Goal: Transaction & Acquisition: Purchase product/service

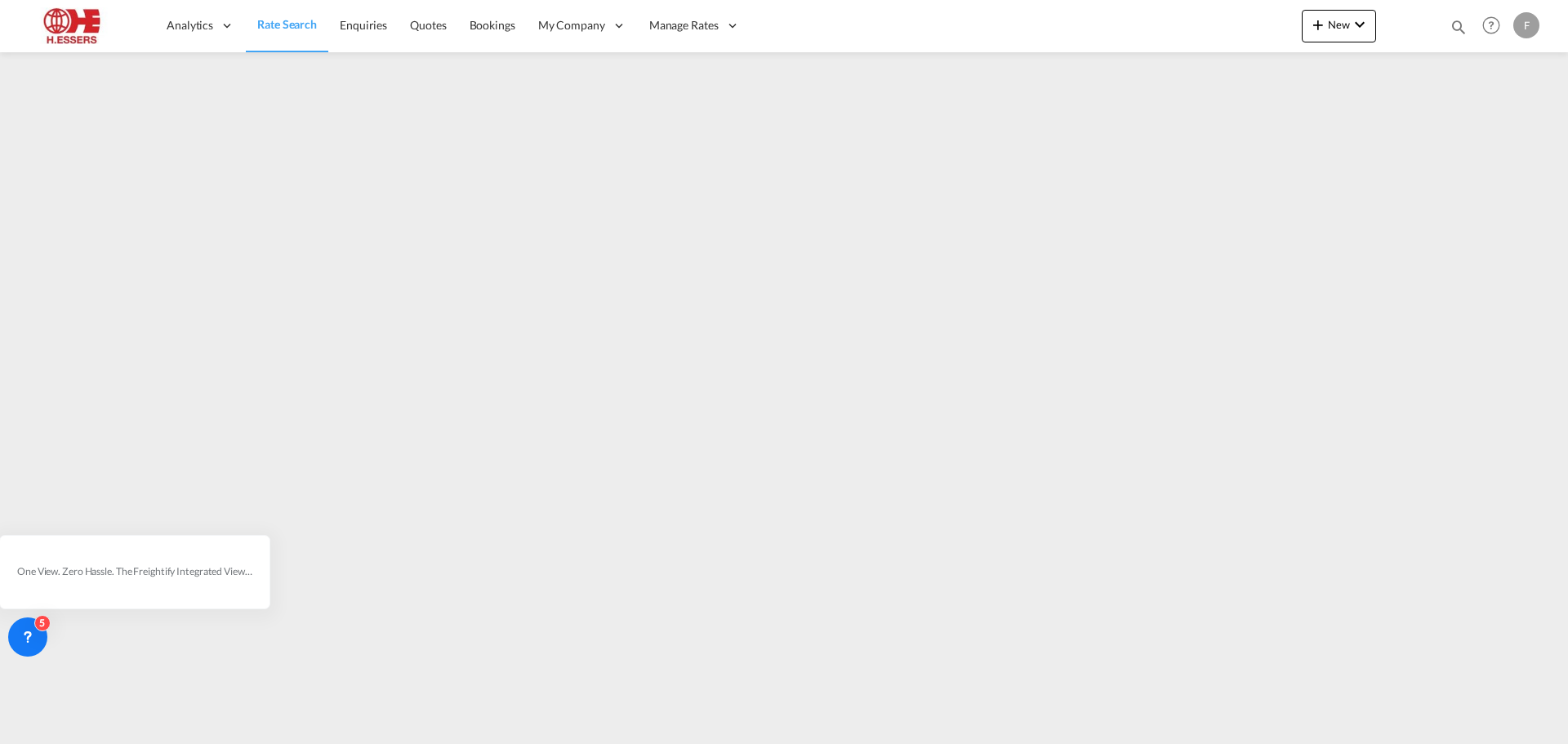
click at [307, 34] on link "Rate Search" at bounding box center [287, 26] width 82 height 53
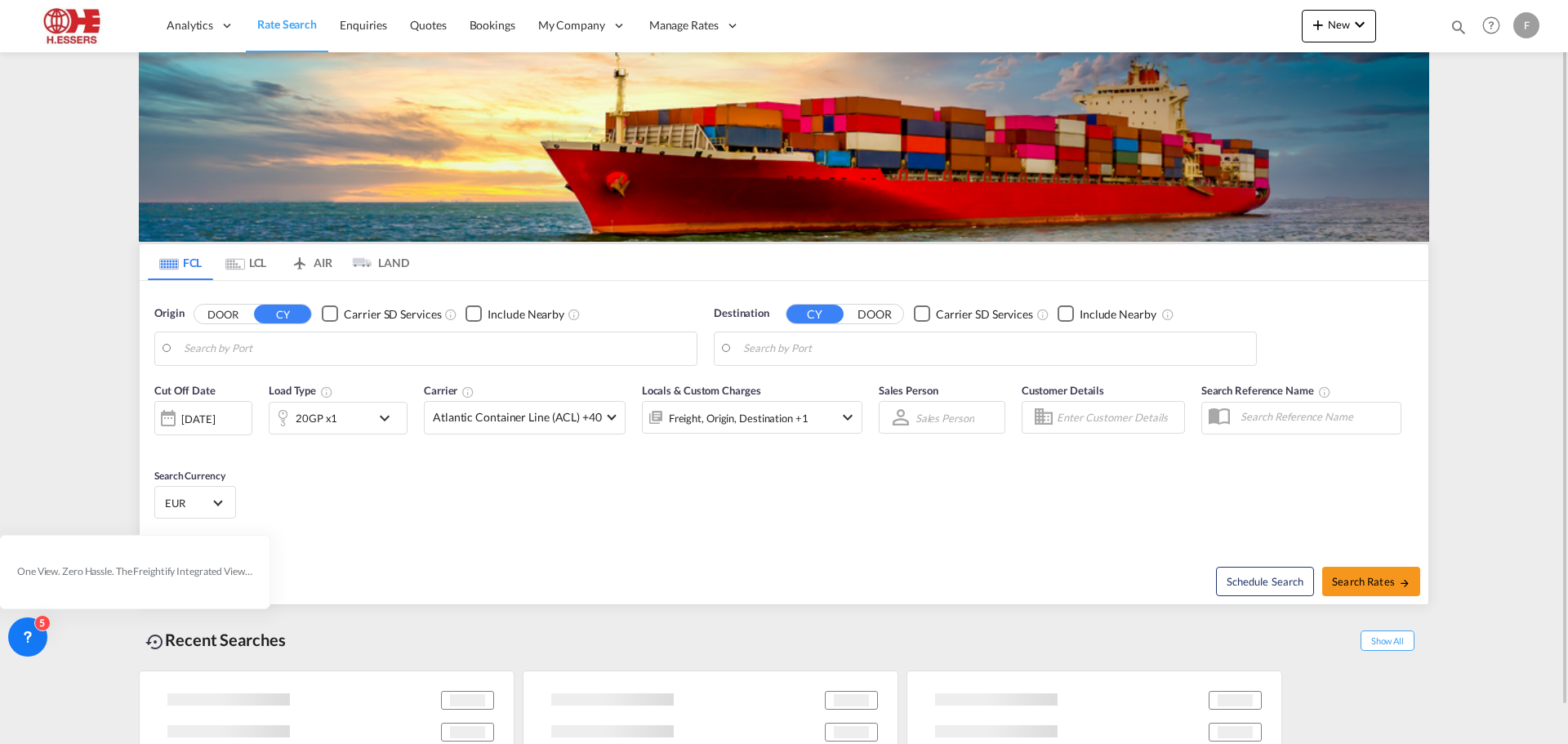
type input "[GEOGRAPHIC_DATA], NLRTM"
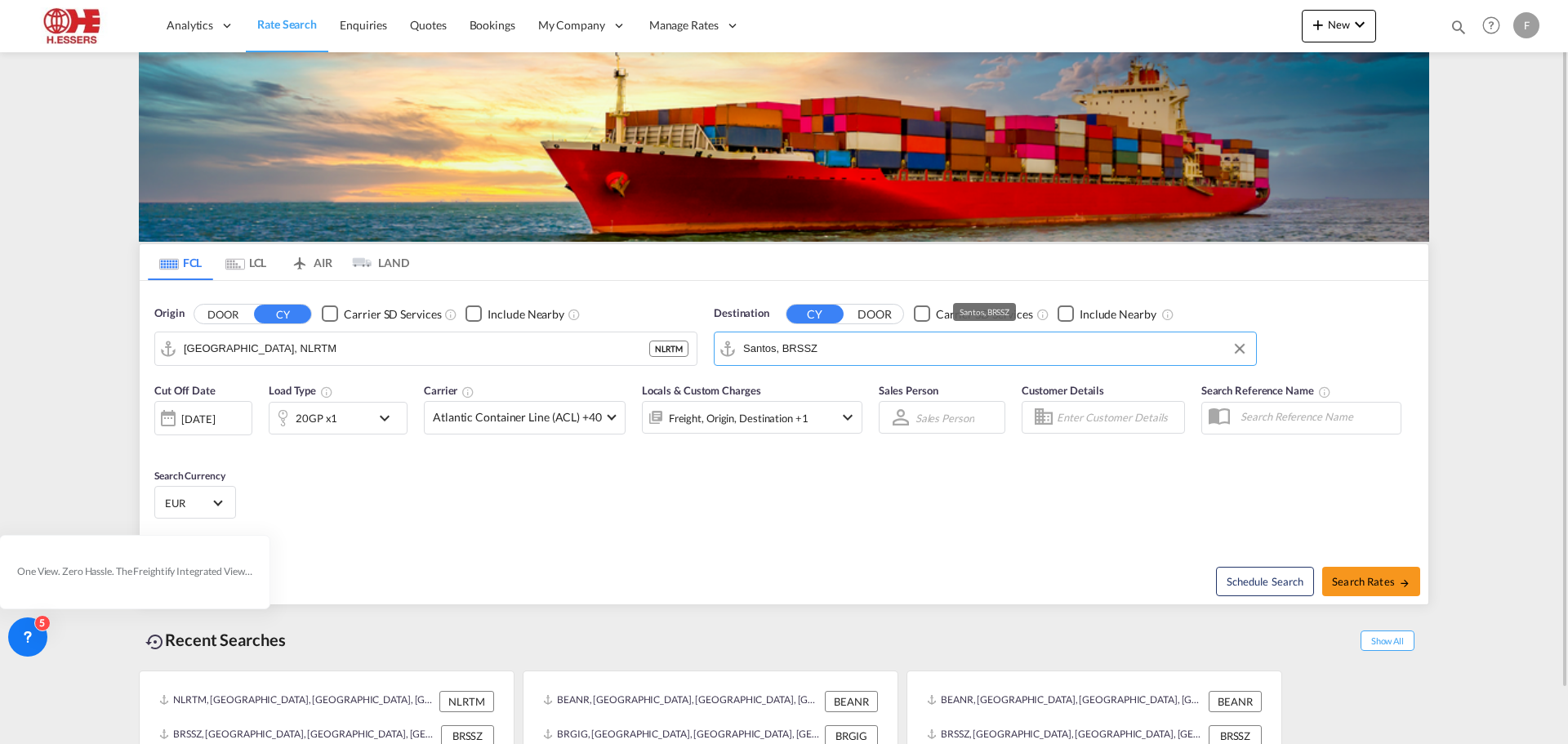
drag, startPoint x: 846, startPoint y: 353, endPoint x: 719, endPoint y: 355, distance: 127.0
click at [719, 355] on md-input-container "Santos, BRSSZ" at bounding box center [984, 348] width 541 height 32
drag, startPoint x: 824, startPoint y: 348, endPoint x: 735, endPoint y: 359, distance: 89.7
click at [735, 359] on md-input-container "Santos, BRSSZ" at bounding box center [984, 348] width 541 height 32
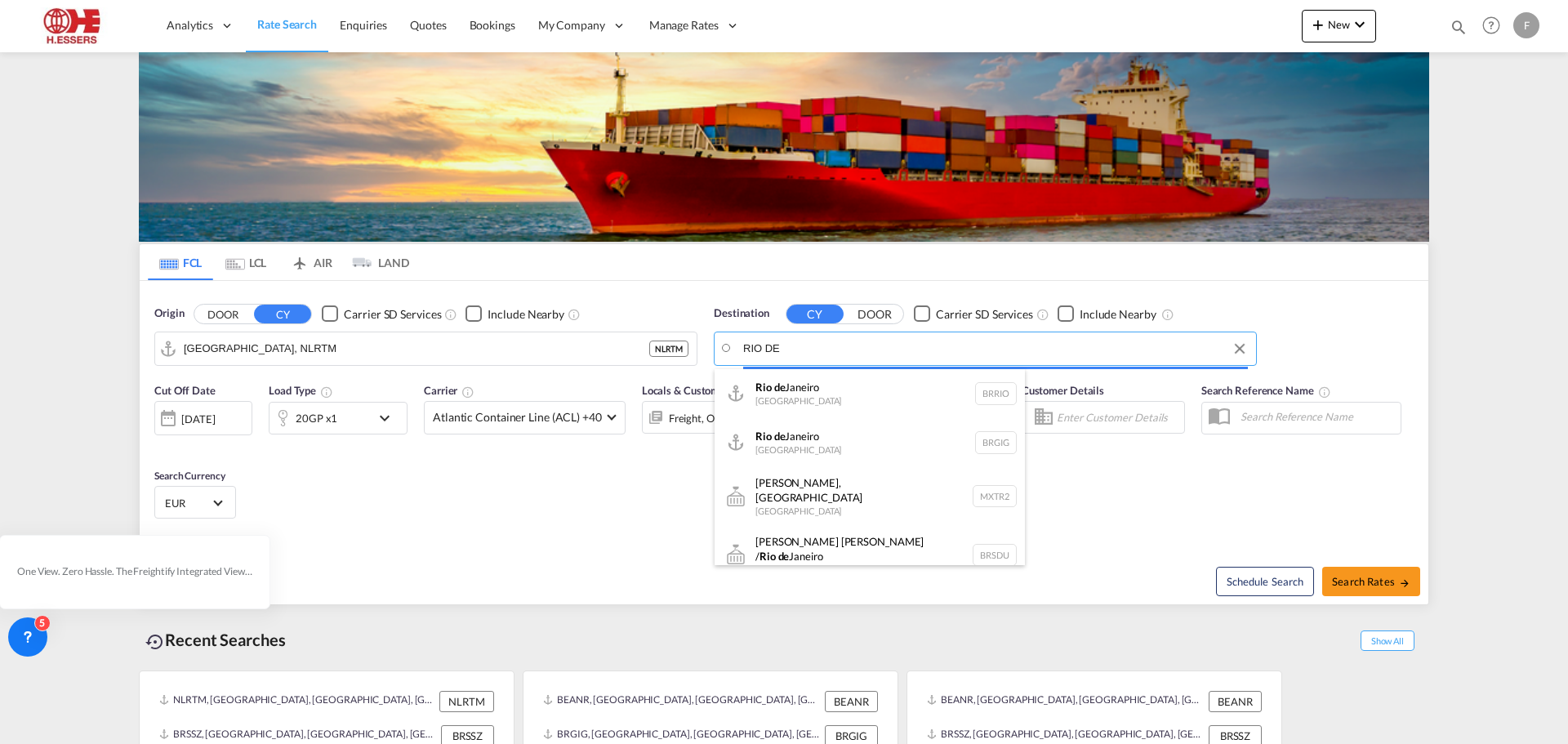
drag, startPoint x: 831, startPoint y: 342, endPoint x: 758, endPoint y: 345, distance: 73.1
drag, startPoint x: 808, startPoint y: 348, endPoint x: 738, endPoint y: 348, distance: 70.0
click at [738, 348] on body "Analytics Reports Dashboard Rate Search Enquiries Quotes Bookings" at bounding box center [784, 372] width 1568 height 744
drag, startPoint x: 811, startPoint y: 337, endPoint x: 820, endPoint y: 355, distance: 20.1
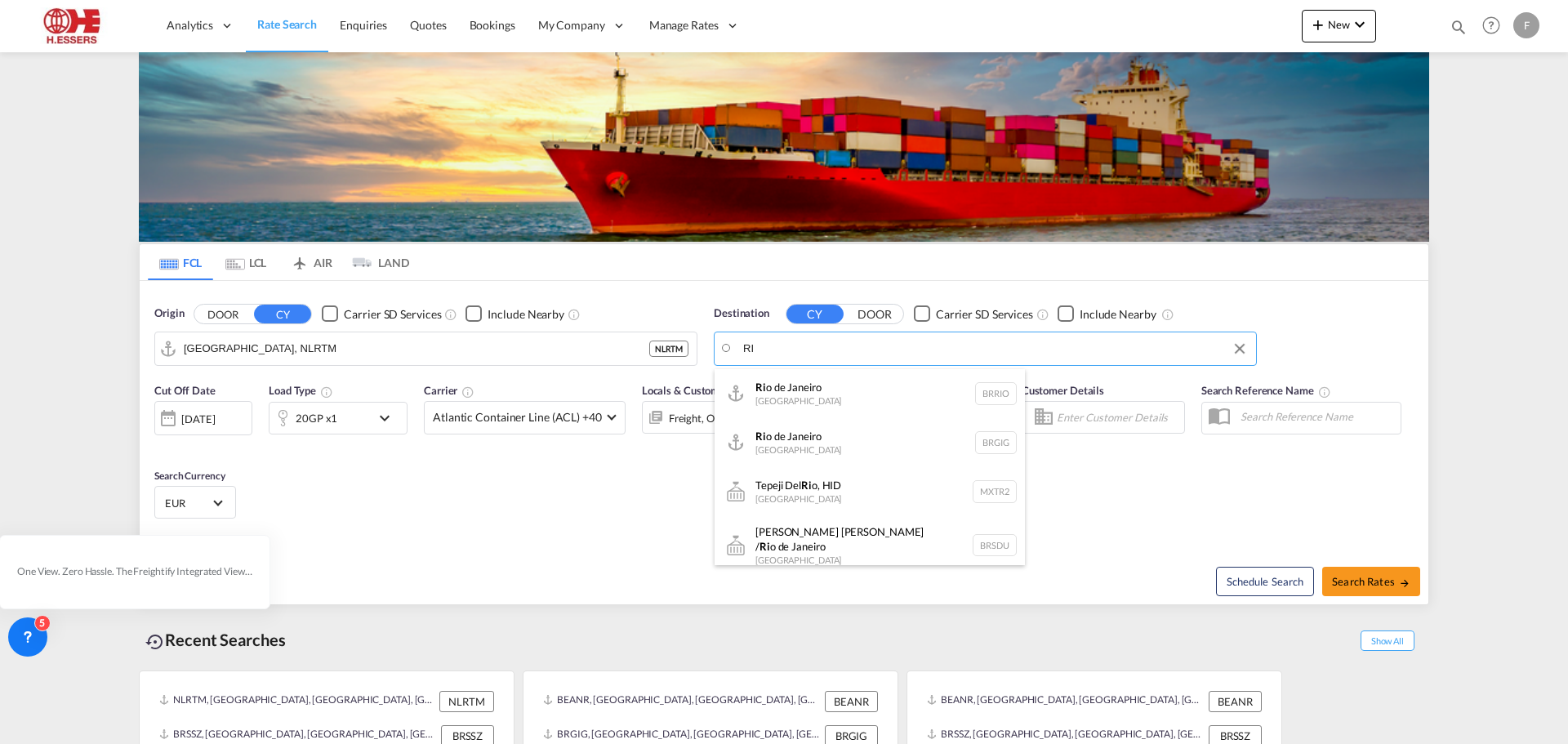
type input "R"
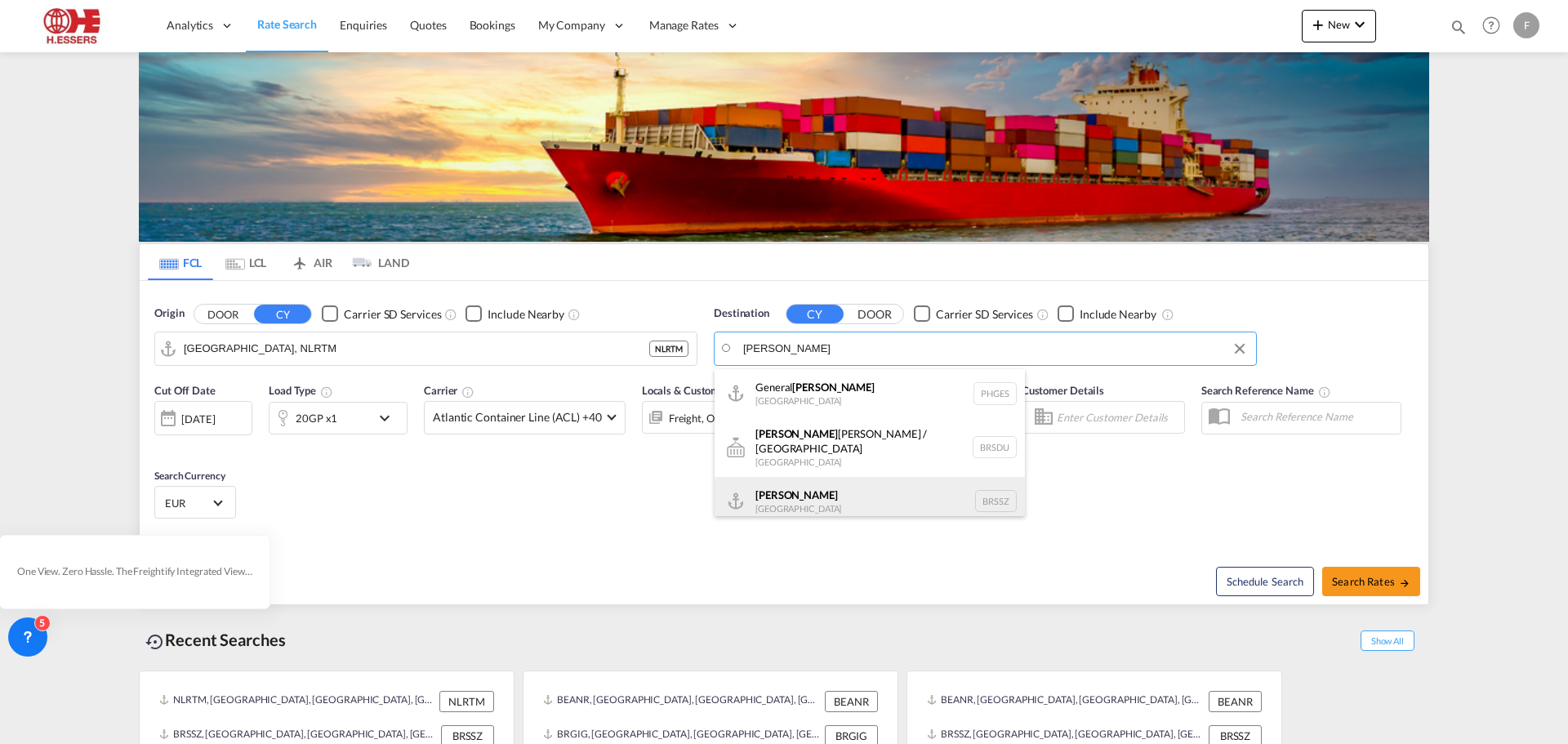
click at [796, 486] on div "[PERSON_NAME] [GEOGRAPHIC_DATA] BRSSZ" at bounding box center [869, 501] width 311 height 49
type input "Santos, BRSSZ"
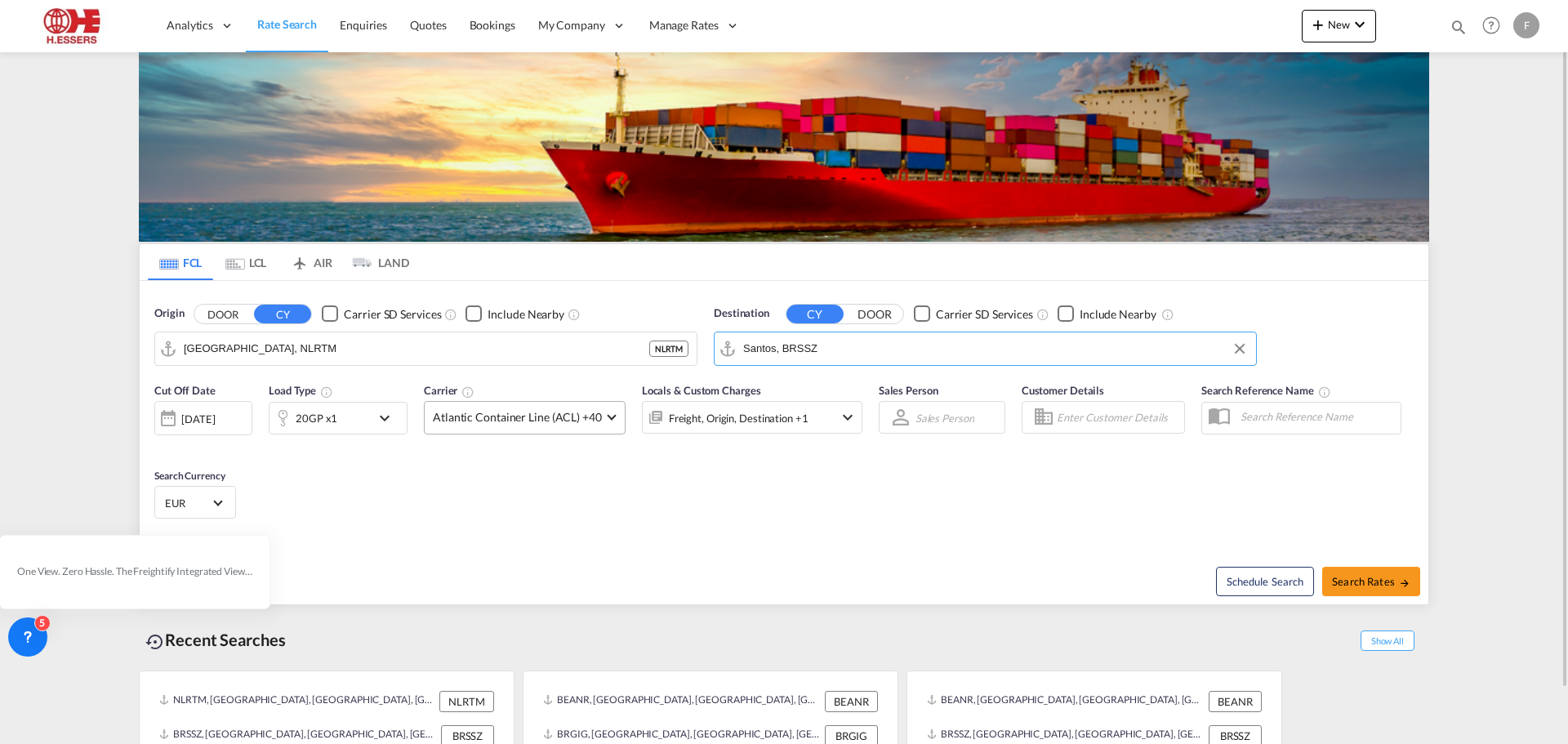
click at [468, 418] on span "Atlantic Container Line (ACL) +40" at bounding box center [517, 418] width 169 height 17
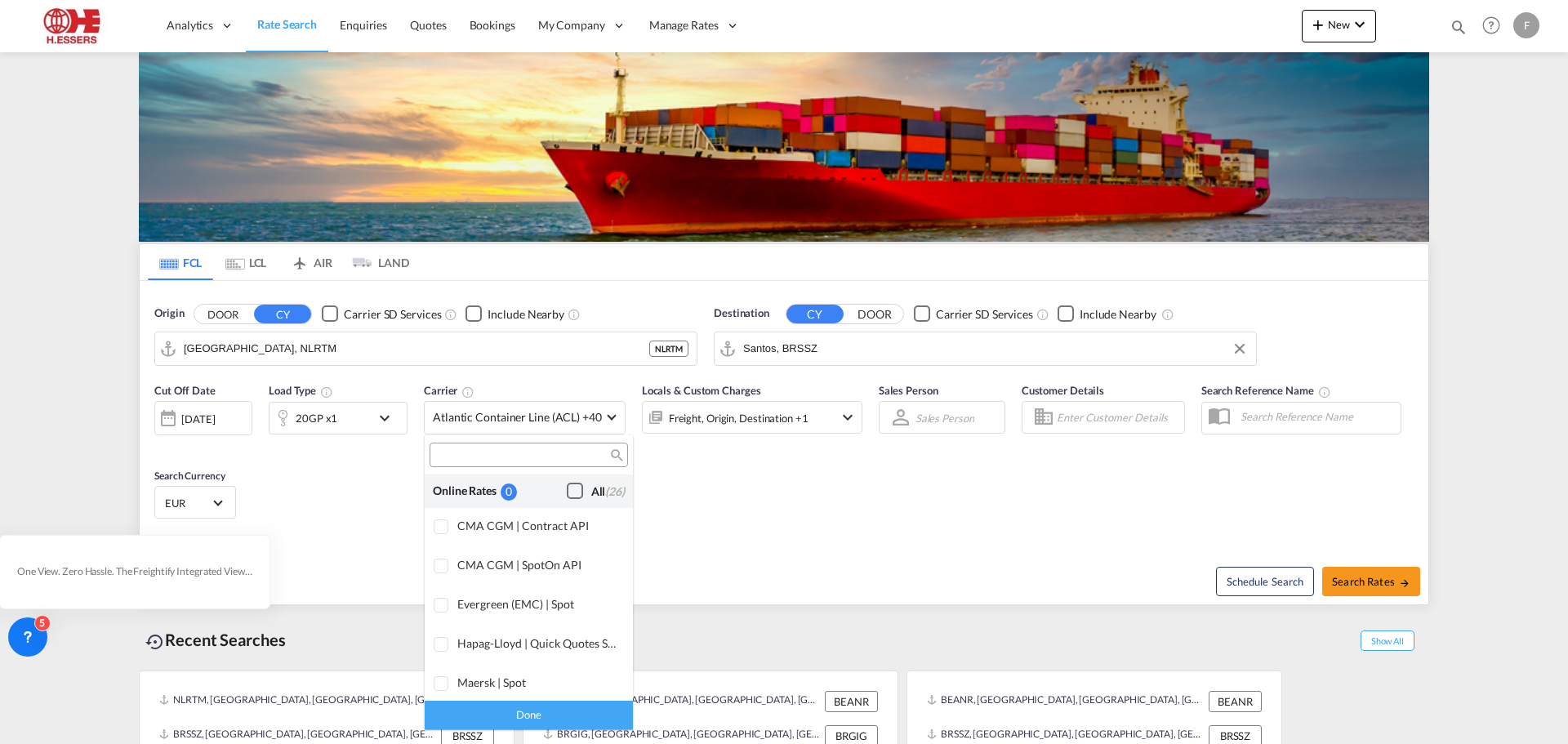
click at [570, 483] on div "Checkbox No Ink" at bounding box center [575, 491] width 17 height 17
click at [529, 713] on div "Done" at bounding box center [529, 714] width 208 height 29
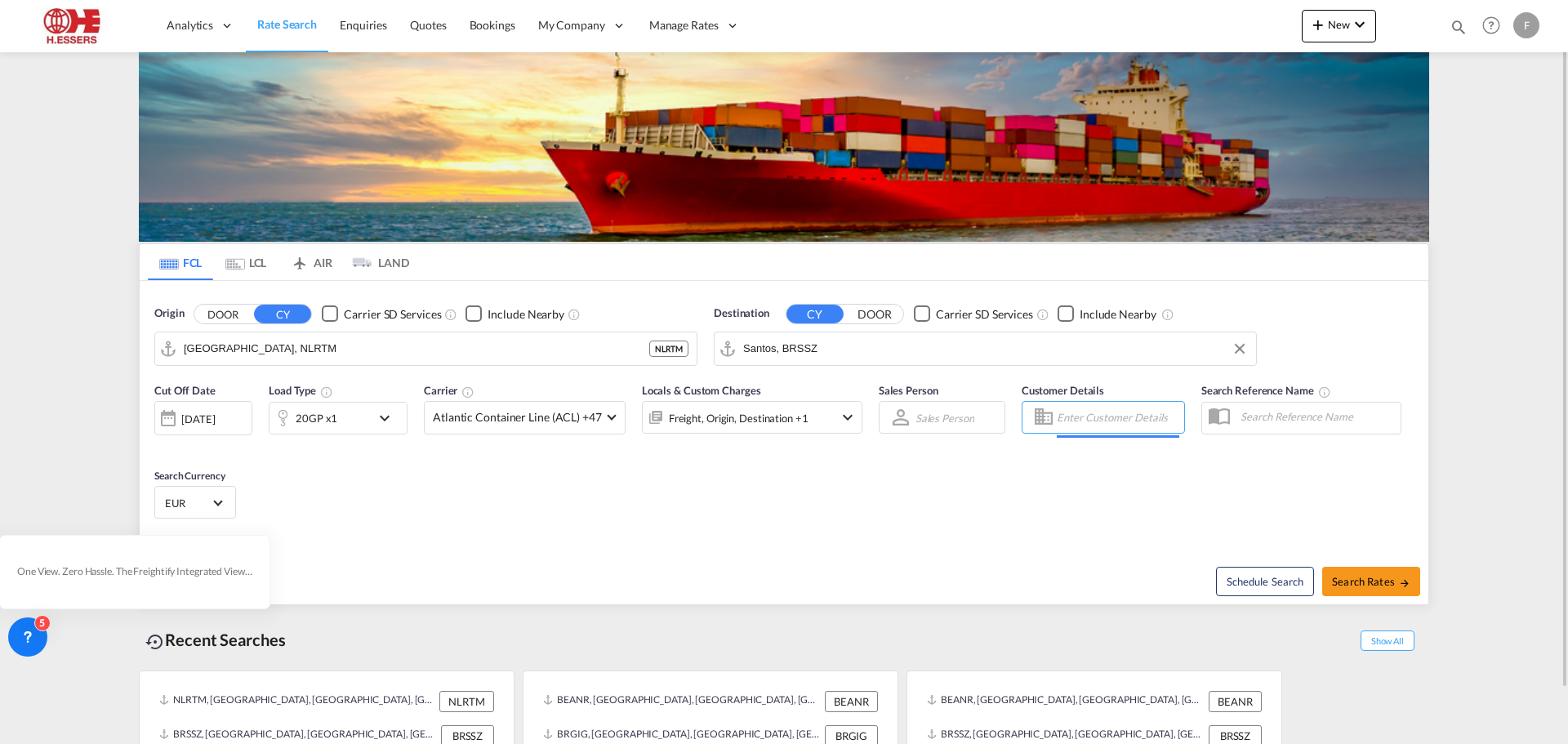
click at [1091, 419] on input "Enter Customer Details" at bounding box center [1117, 417] width 123 height 25
click at [1103, 457] on div "Test Customer [EMAIL_ADDRESS][DOMAIN_NAME] | IQATAL YST EXPORT" at bounding box center [1200, 459] width 311 height 42
type input "IQATALYST EXPORT, Test Customer, [EMAIL_ADDRESS][DOMAIN_NAME]"
click at [1361, 586] on span "Search Rates" at bounding box center [1371, 582] width 78 height 13
type input "NLRTM to BRSSZ / [DATE]"
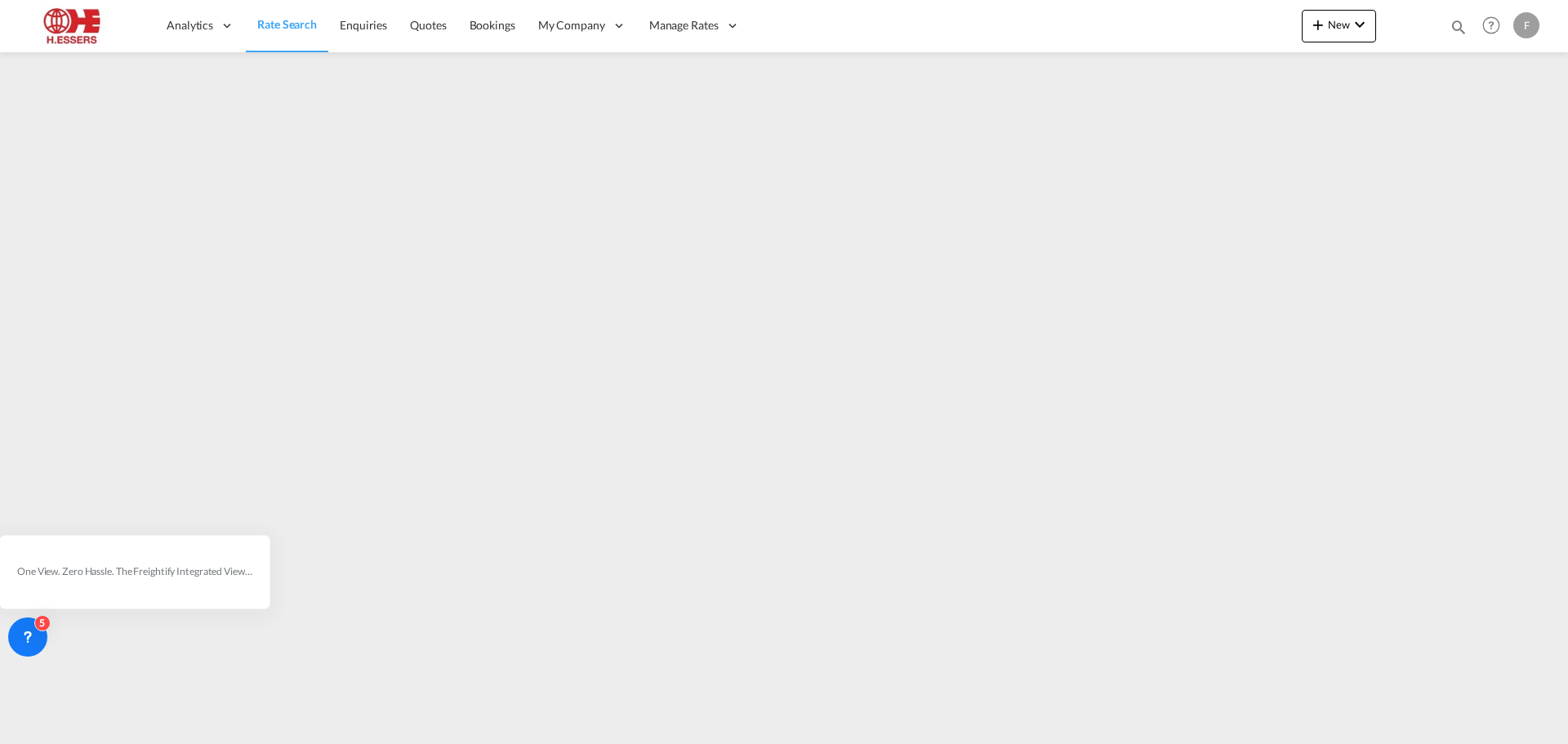
click at [272, 20] on span "Rate Search" at bounding box center [287, 24] width 60 height 14
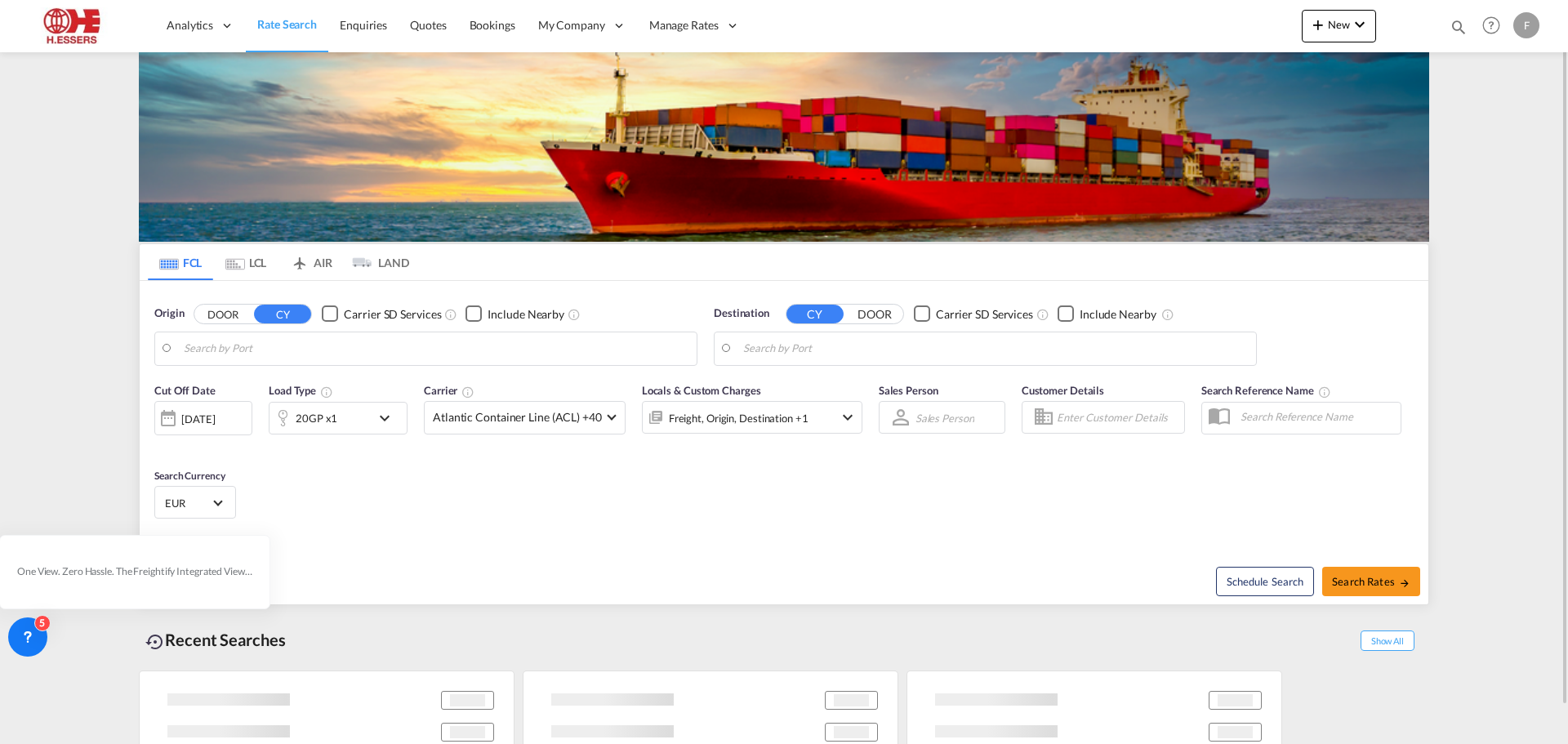
type input "[GEOGRAPHIC_DATA], NLRTM"
type input "[GEOGRAPHIC_DATA], [GEOGRAPHIC_DATA]"
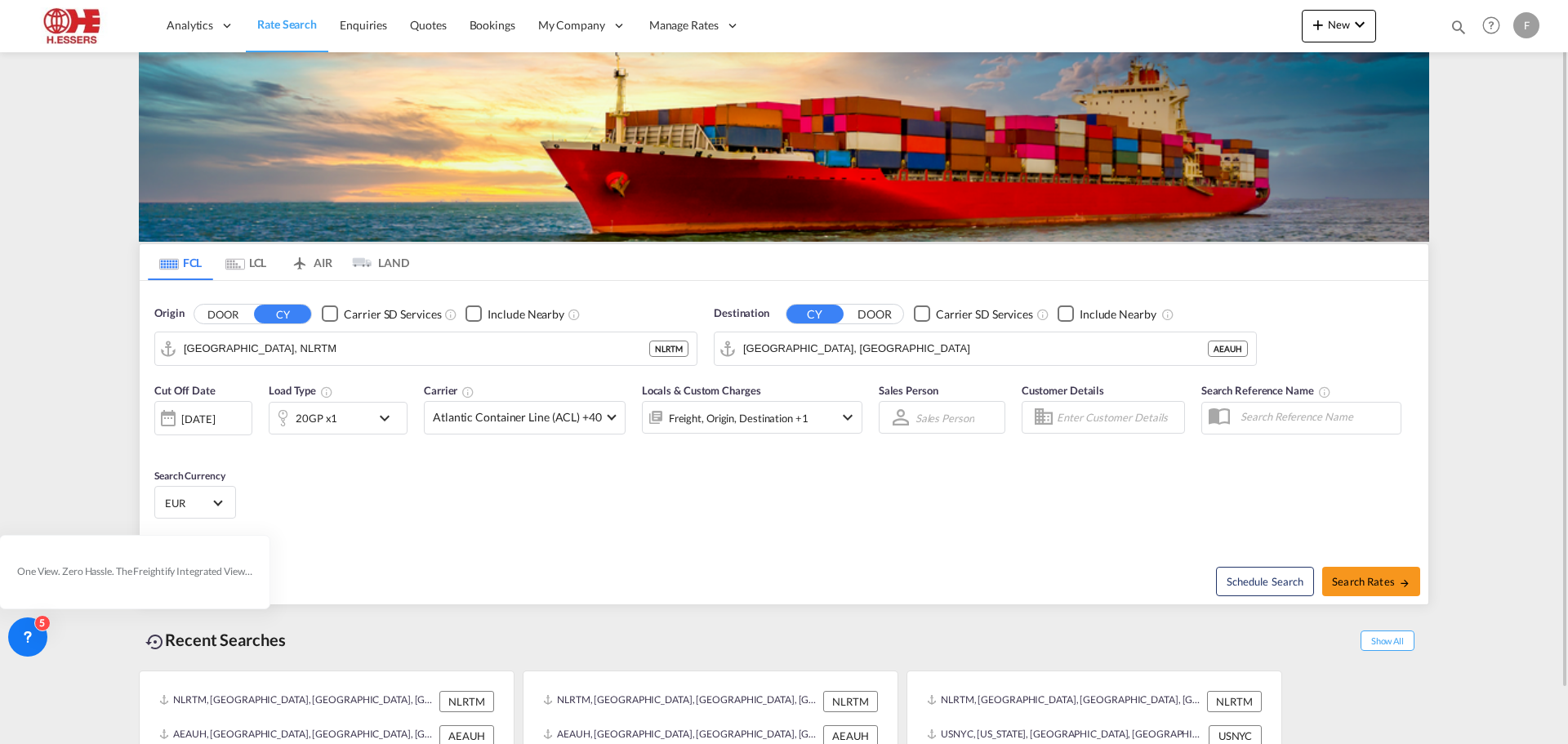
click at [1077, 410] on input "Enter Customer Details" at bounding box center [1117, 417] width 123 height 25
click at [1114, 462] on div "Test Customer [EMAIL_ADDRESS][DOMAIN_NAME] | IQ ATALYST EXPORT" at bounding box center [1200, 459] width 311 height 42
type input "IQATALYST EXPORT, Test Customer, [EMAIL_ADDRESS][DOMAIN_NAME]"
click at [519, 418] on span "Atlantic Container Line (ACL) +40" at bounding box center [517, 418] width 169 height 17
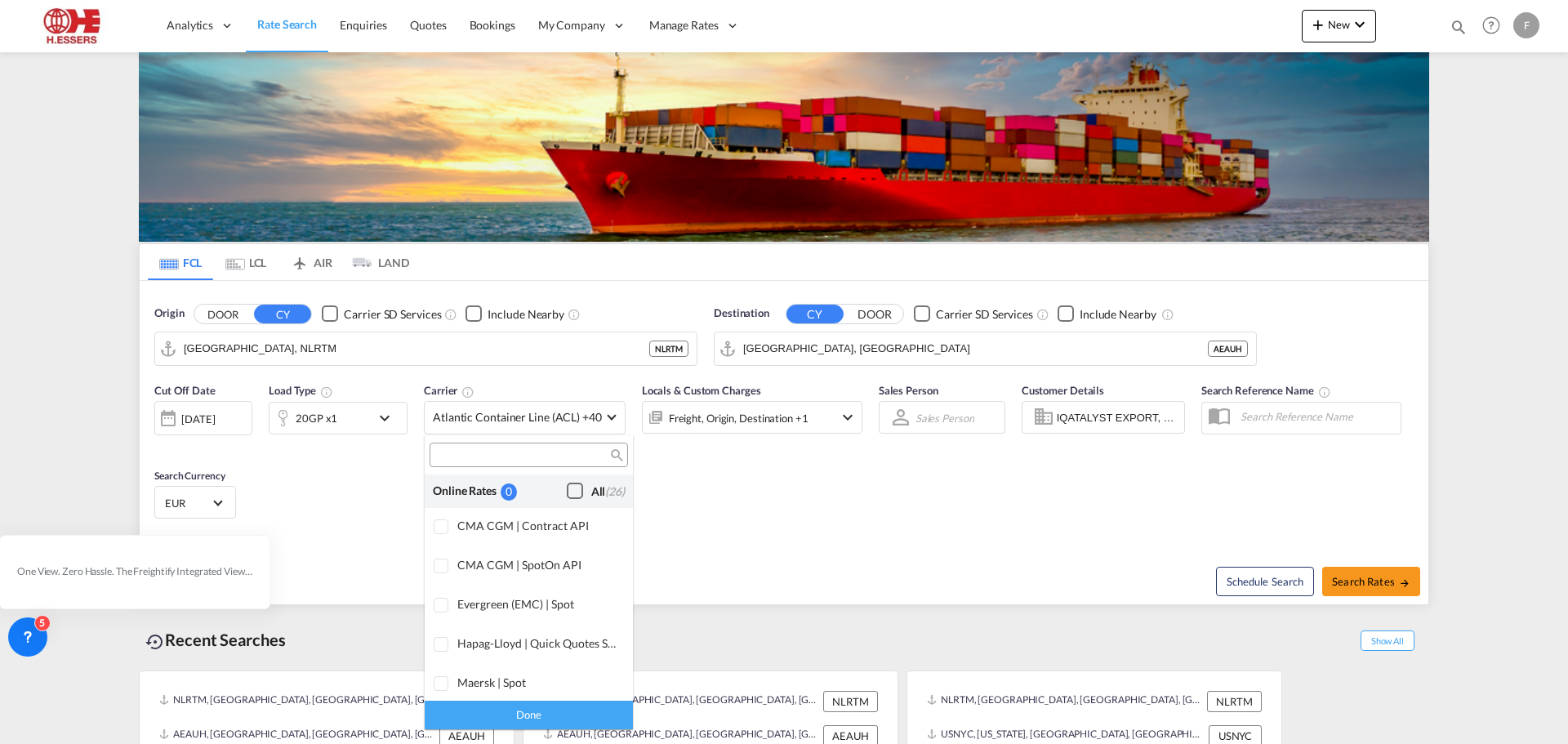
click at [567, 485] on div "Checkbox No Ink" at bounding box center [575, 491] width 17 height 17
click at [531, 711] on div "Done" at bounding box center [529, 714] width 208 height 29
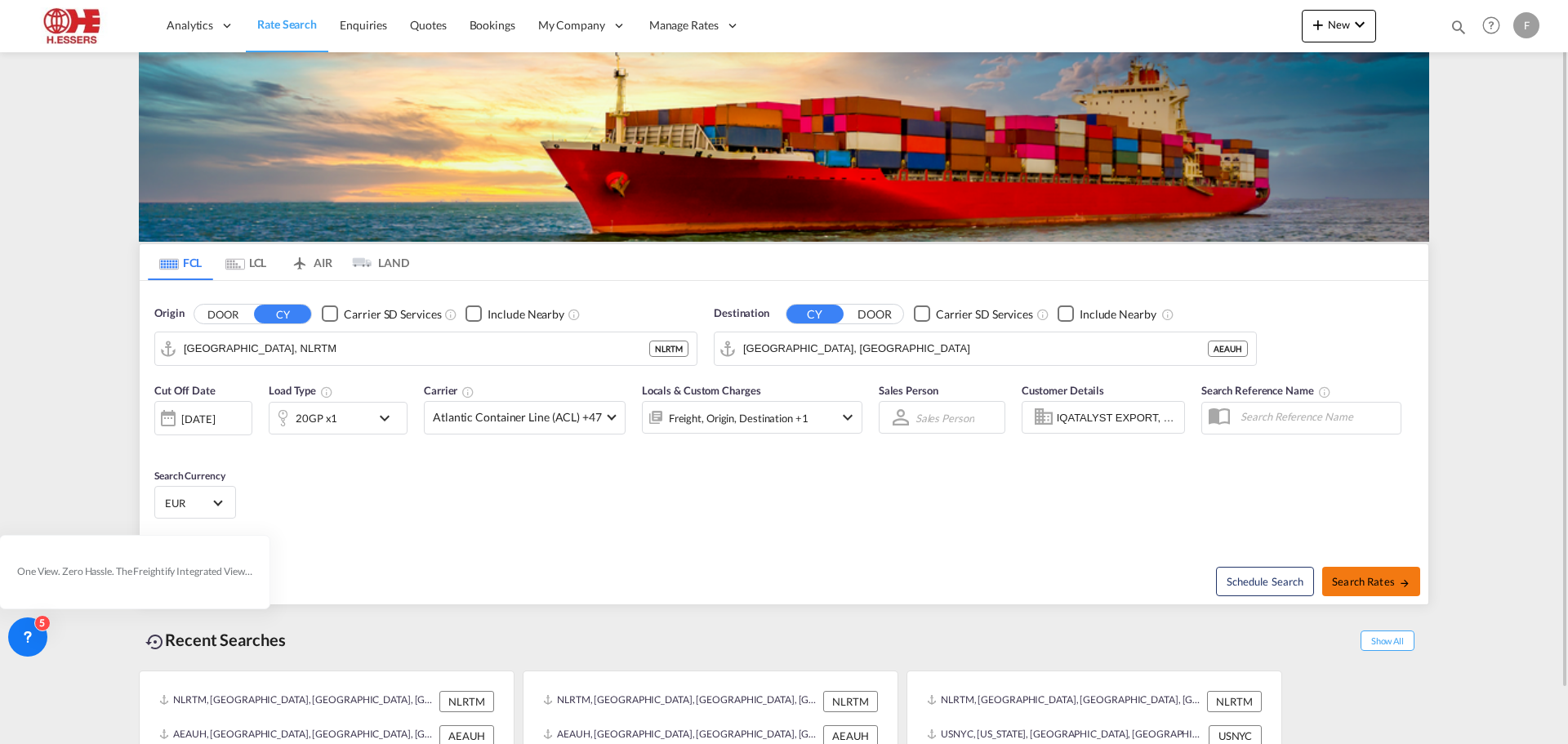
click at [1371, 585] on span "Search Rates" at bounding box center [1371, 582] width 78 height 13
type input "NLRTM to AEAUH / [DATE]"
